Goal: Information Seeking & Learning: Find specific page/section

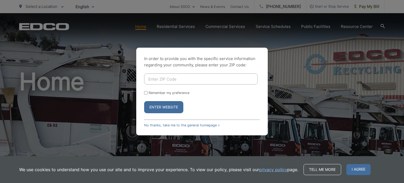
click at [152, 73] on input "Enter ZIP Code" at bounding box center [201, 78] width 114 height 11
type input "91945"
click at [166, 110] on button "Enter Website" at bounding box center [163, 107] width 39 height 12
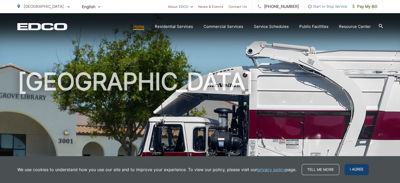
click at [354, 167] on span "I agree" at bounding box center [357, 169] width 24 height 11
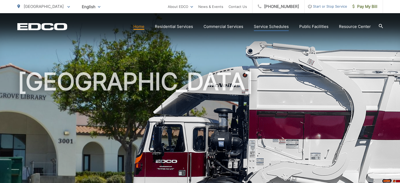
click at [275, 26] on link "Service Schedules" at bounding box center [271, 26] width 35 height 6
